Goal: Complete application form: Complete application form

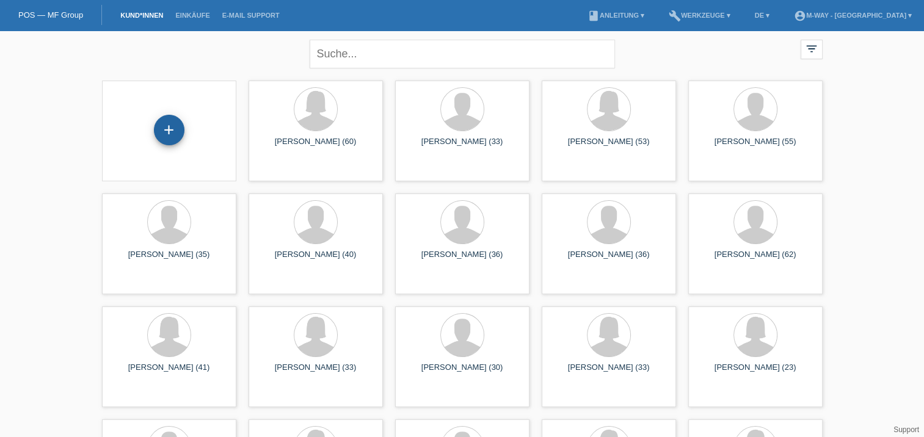
click at [166, 128] on div "+" at bounding box center [169, 130] width 31 height 31
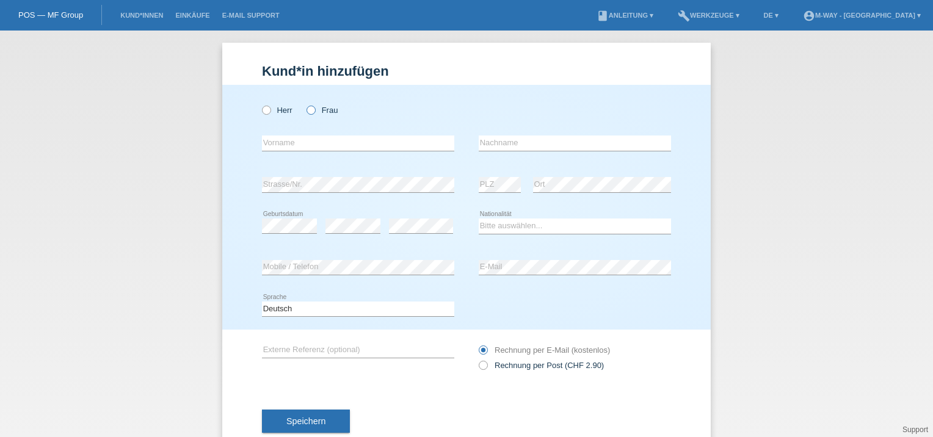
click at [305, 104] on icon at bounding box center [305, 104] width 0 height 0
click at [306, 110] on input "Frau" at bounding box center [310, 110] width 8 height 8
radio input "true"
drag, startPoint x: 286, startPoint y: 142, endPoint x: 272, endPoint y: 144, distance: 13.7
click at [272, 144] on input "text" at bounding box center [358, 143] width 192 height 15
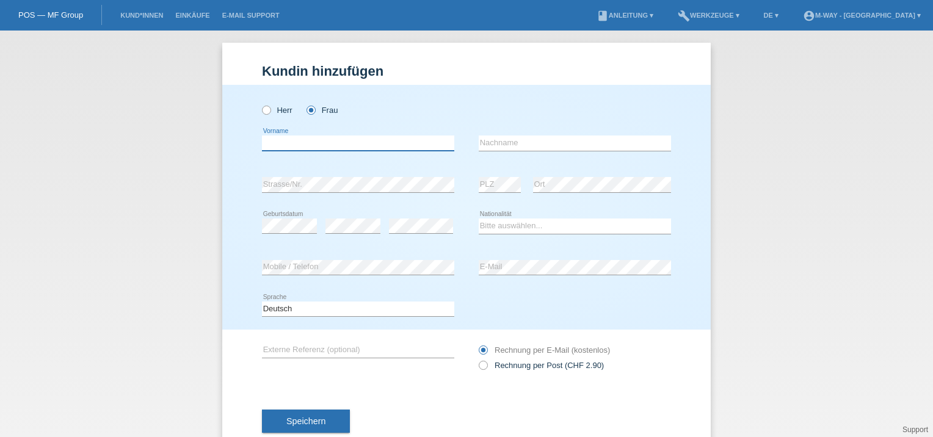
click at [272, 144] on input "text" at bounding box center [358, 143] width 192 height 15
type input "Jagoda"
type input "Slavkovic"
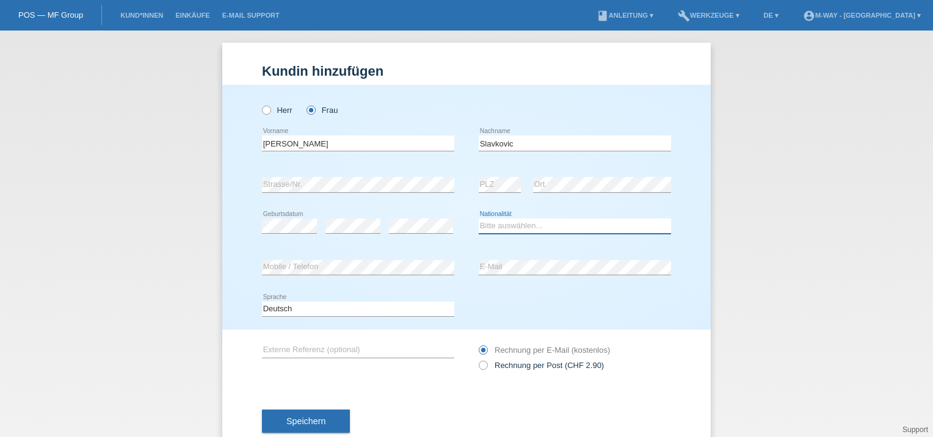
click at [496, 228] on select "Bitte auswählen... Schweiz Deutschland Liechtenstein Österreich ------------ Af…" at bounding box center [575, 226] width 192 height 15
select select "CH"
click at [479, 219] on select "Bitte auswählen... Schweiz Deutschland Liechtenstein Österreich ------------ Af…" at bounding box center [575, 226] width 192 height 15
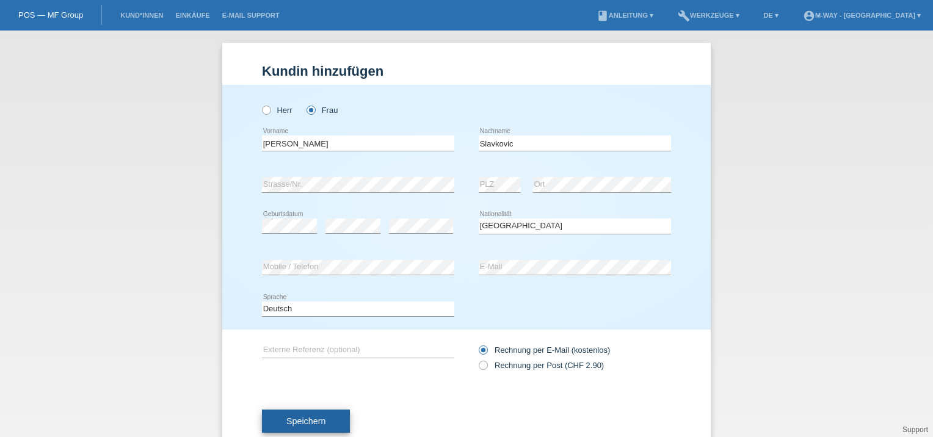
click at [300, 419] on span "Speichern" at bounding box center [305, 421] width 39 height 10
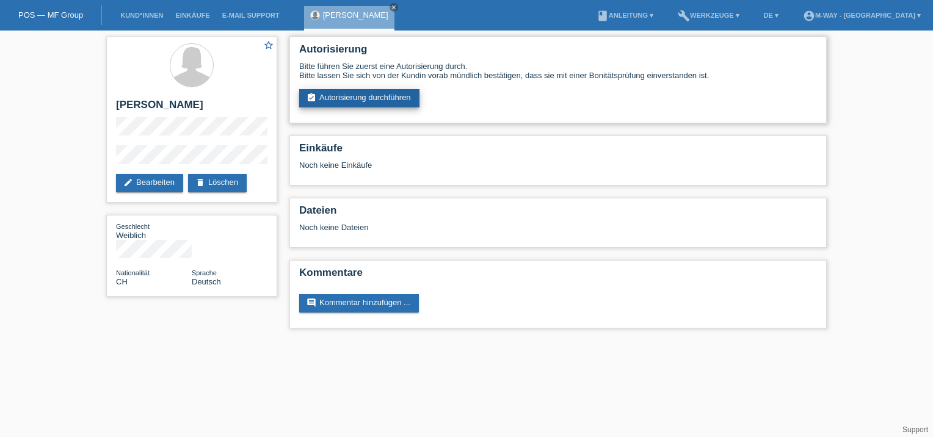
click at [368, 96] on link "assignment_turned_in Autorisierung durchführen" at bounding box center [359, 98] width 120 height 18
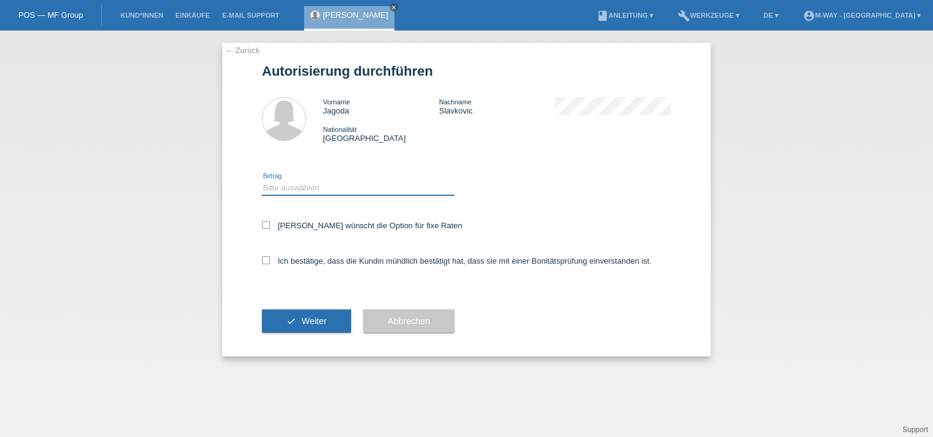
click at [299, 187] on select "Bitte auswählen CHF 1.00 - CHF 499.00 CHF 500.00 - CHF 1'999.00 CHF 2'000.00 - …" at bounding box center [358, 188] width 192 height 15
select select "3"
click at [262, 181] on select "Bitte auswählen CHF 1.00 - CHF 499.00 CHF 500.00 - CHF 1'999.00 CHF 2'000.00 - …" at bounding box center [358, 188] width 192 height 15
click at [267, 225] on icon at bounding box center [266, 225] width 8 height 8
click at [267, 225] on input "Kundin wünscht die Option für fixe Raten" at bounding box center [266, 225] width 8 height 8
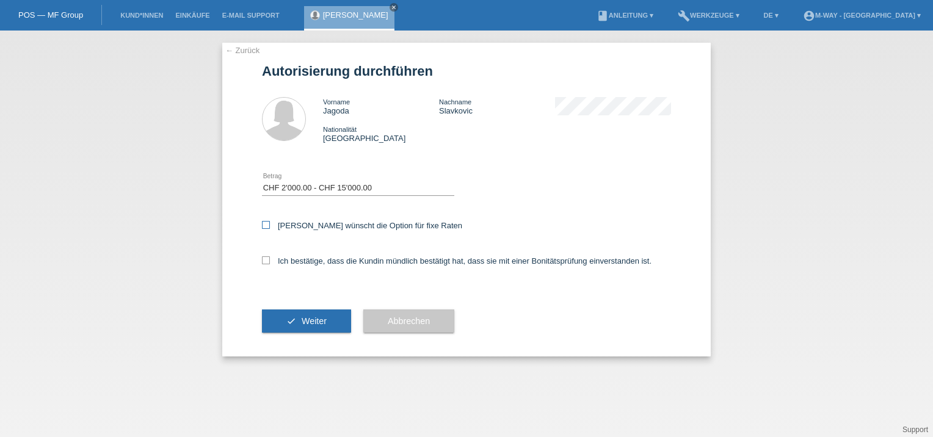
checkbox input "true"
click at [267, 263] on icon at bounding box center [266, 260] width 8 height 8
click at [267, 263] on input "Ich bestätige, dass die Kundin mündlich bestätigt hat, dass sie mit einer Bonit…" at bounding box center [266, 260] width 8 height 8
checkbox input "true"
click at [316, 317] on span "Weiter" at bounding box center [314, 321] width 25 height 10
